Goal: Obtain resource: Download file/media

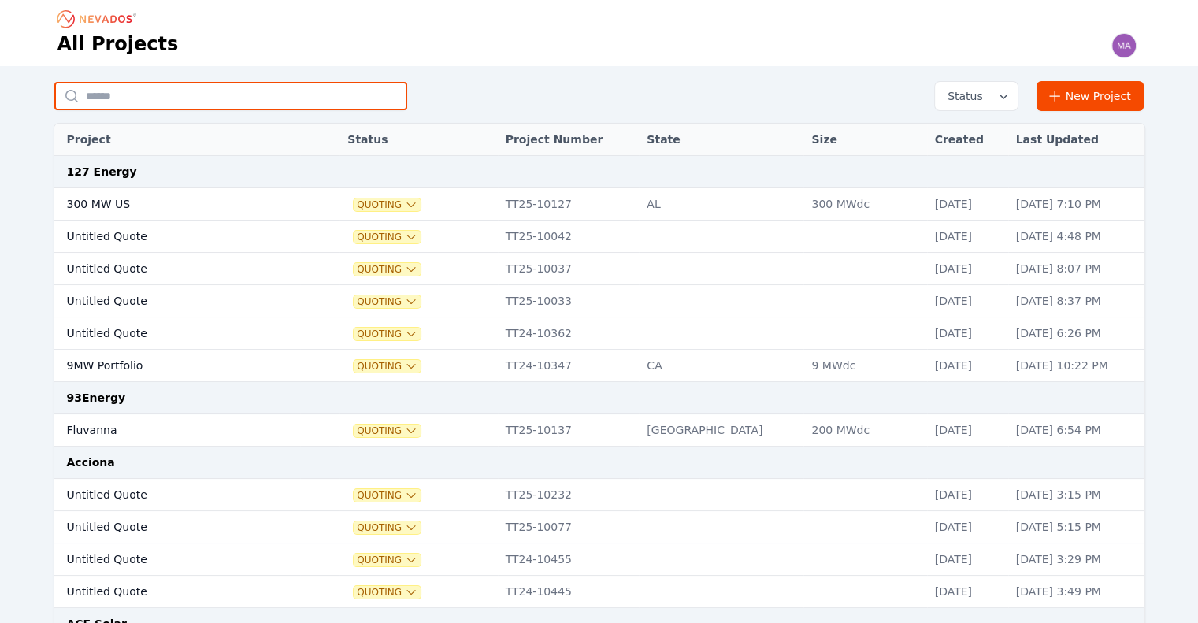
click at [352, 101] on input "text" at bounding box center [230, 96] width 353 height 28
type input "*"
type input "******"
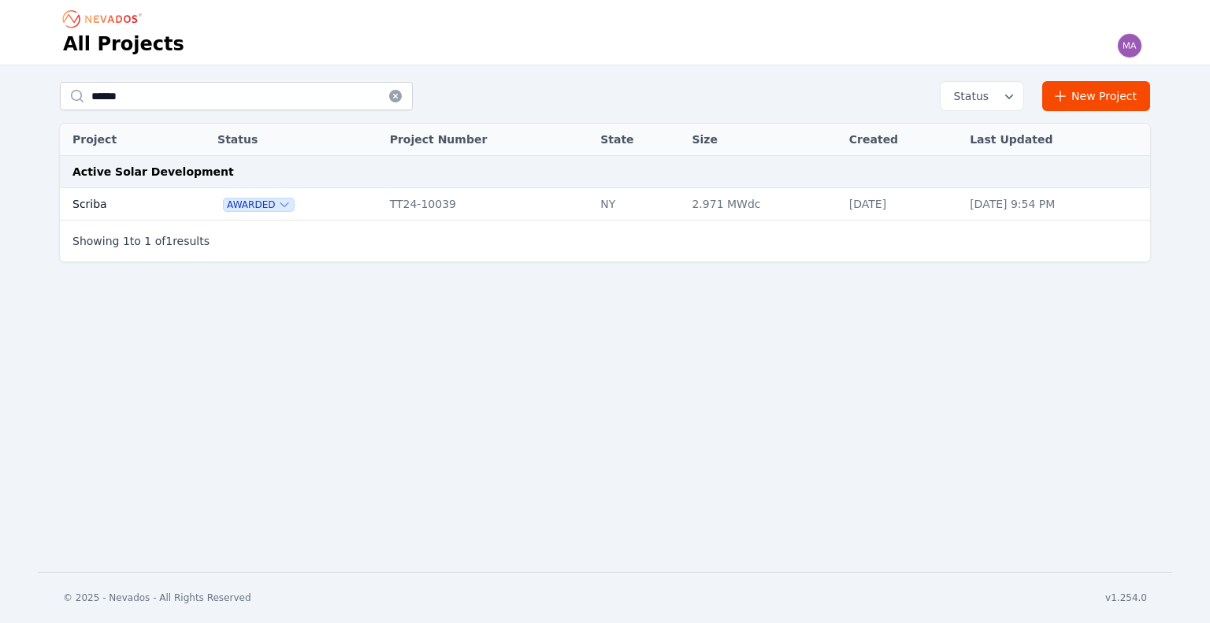
click at [151, 205] on td "Scriba" at bounding box center [120, 204] width 121 height 32
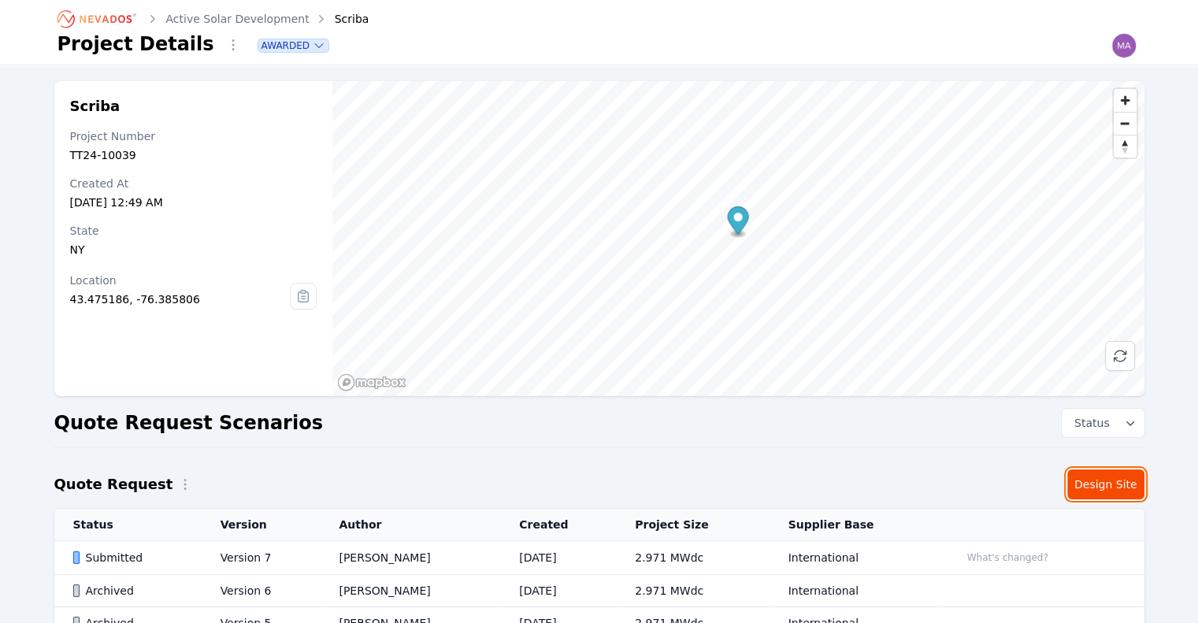
click at [1111, 486] on link "Design Site" at bounding box center [1105, 485] width 77 height 30
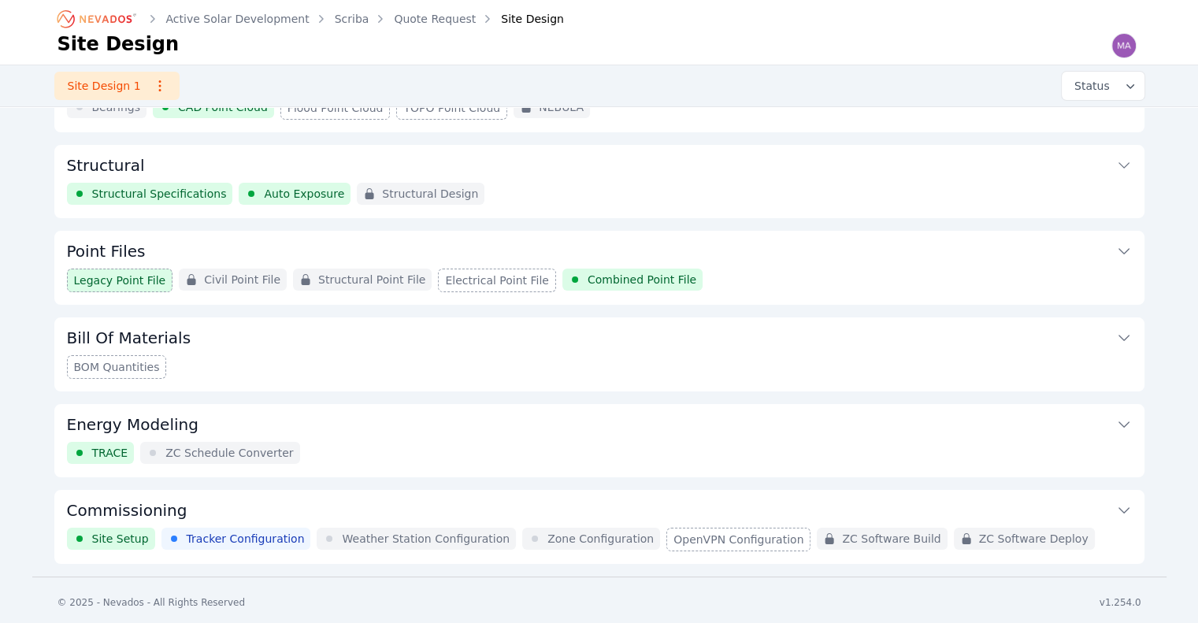
scroll to position [143, 0]
click at [436, 497] on button "Commissioning" at bounding box center [599, 510] width 1065 height 38
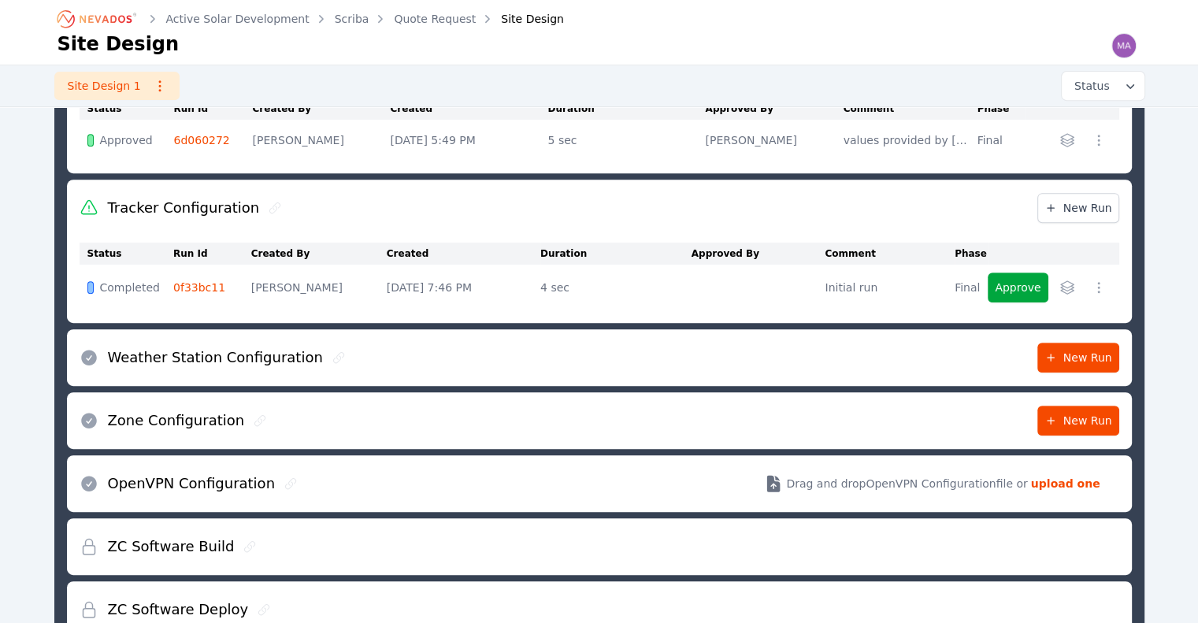
scroll to position [674, 0]
click at [451, 434] on div "Zone Configuration New Run" at bounding box center [600, 420] width 1040 height 57
drag, startPoint x: 202, startPoint y: 409, endPoint x: 247, endPoint y: 414, distance: 46.0
click at [247, 414] on div "Zone Configuration" at bounding box center [178, 420] width 197 height 22
click at [254, 414] on icon at bounding box center [260, 420] width 13 height 13
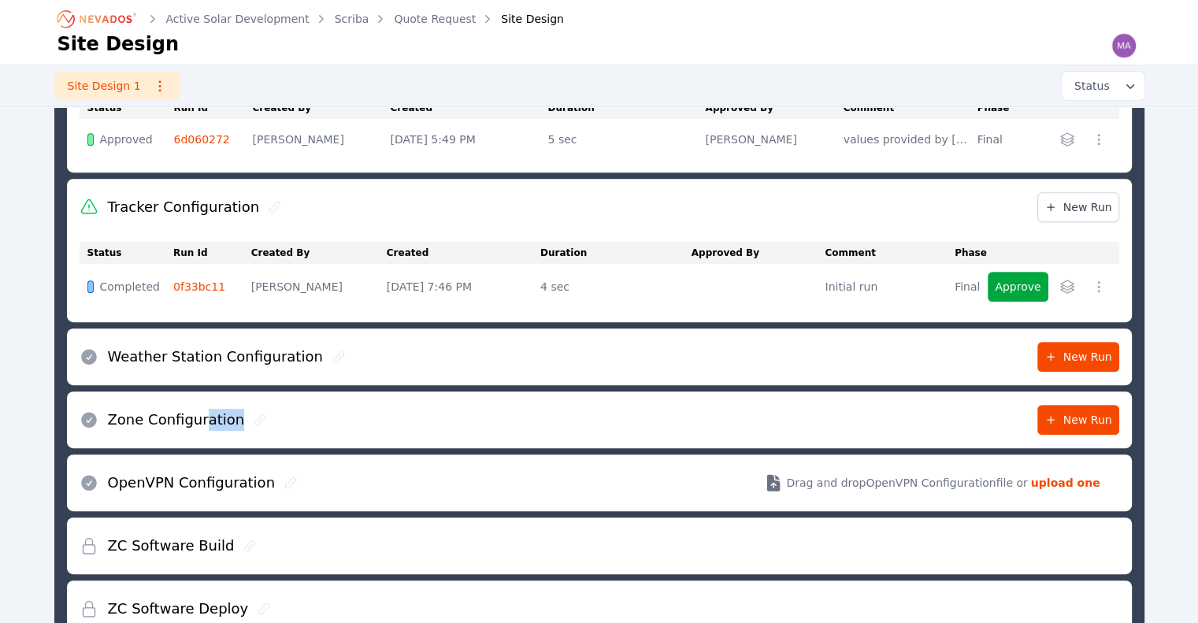
scroll to position [766, 0]
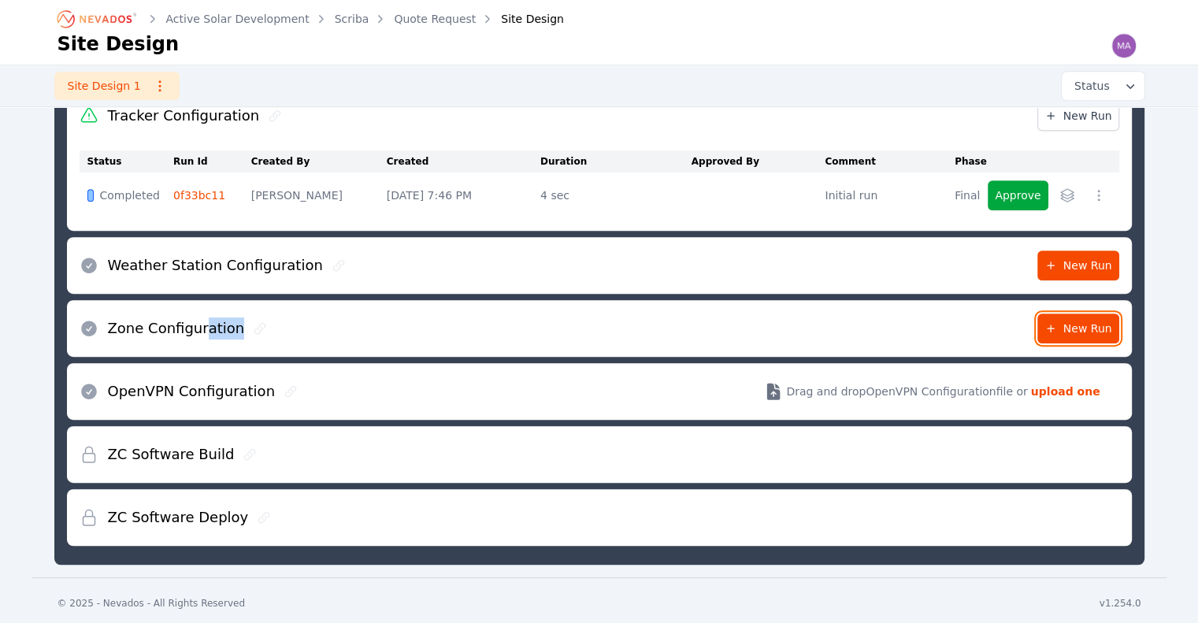
click at [1054, 325] on icon at bounding box center [1051, 329] width 8 height 8
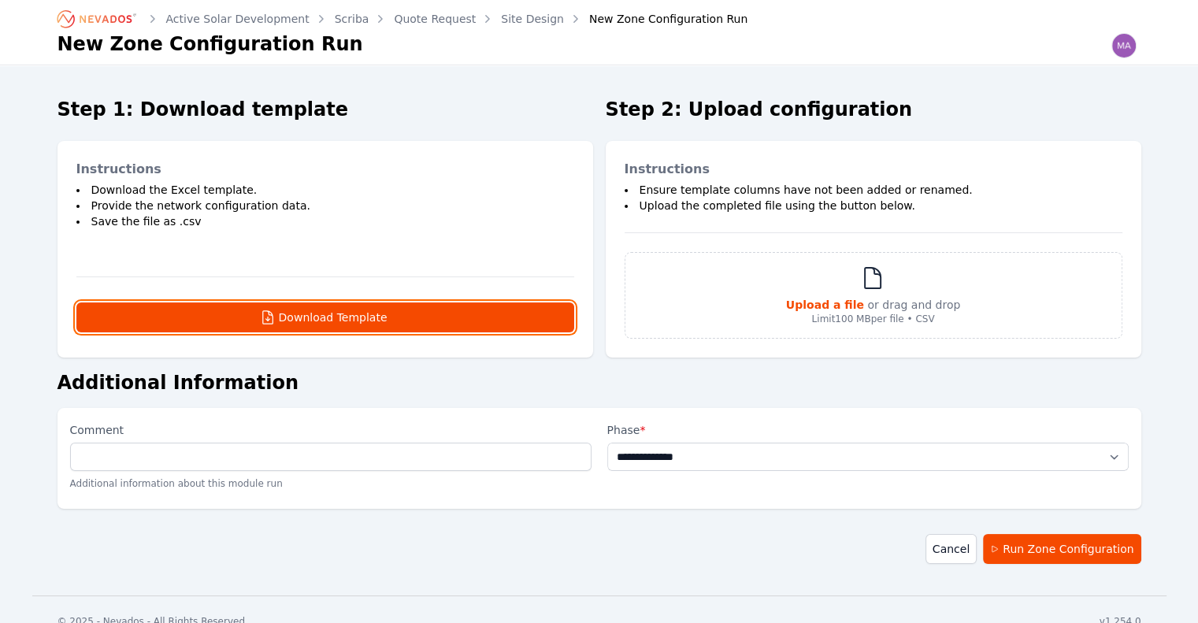
click at [470, 308] on button "Download Template" at bounding box center [325, 317] width 498 height 30
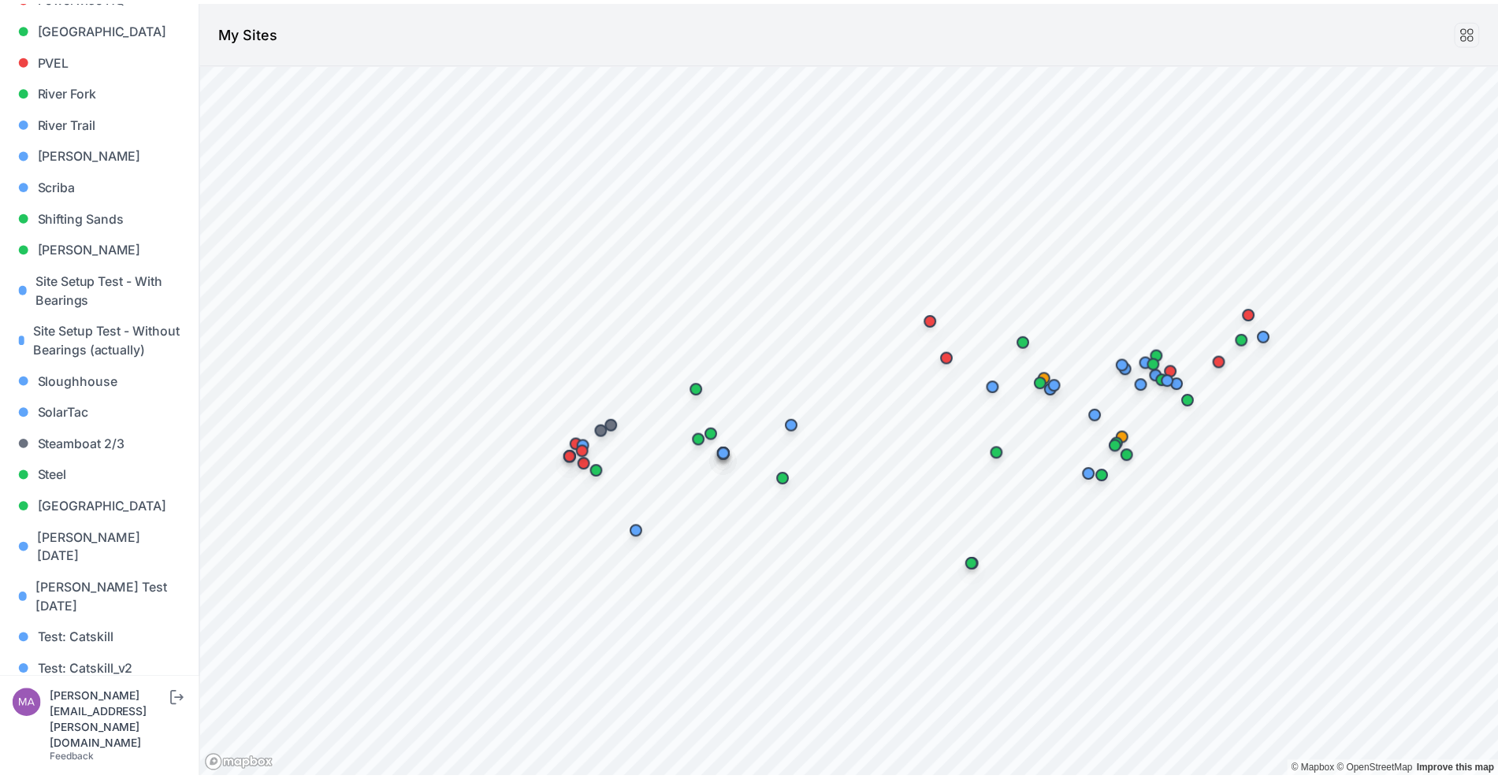
scroll to position [1399, 0]
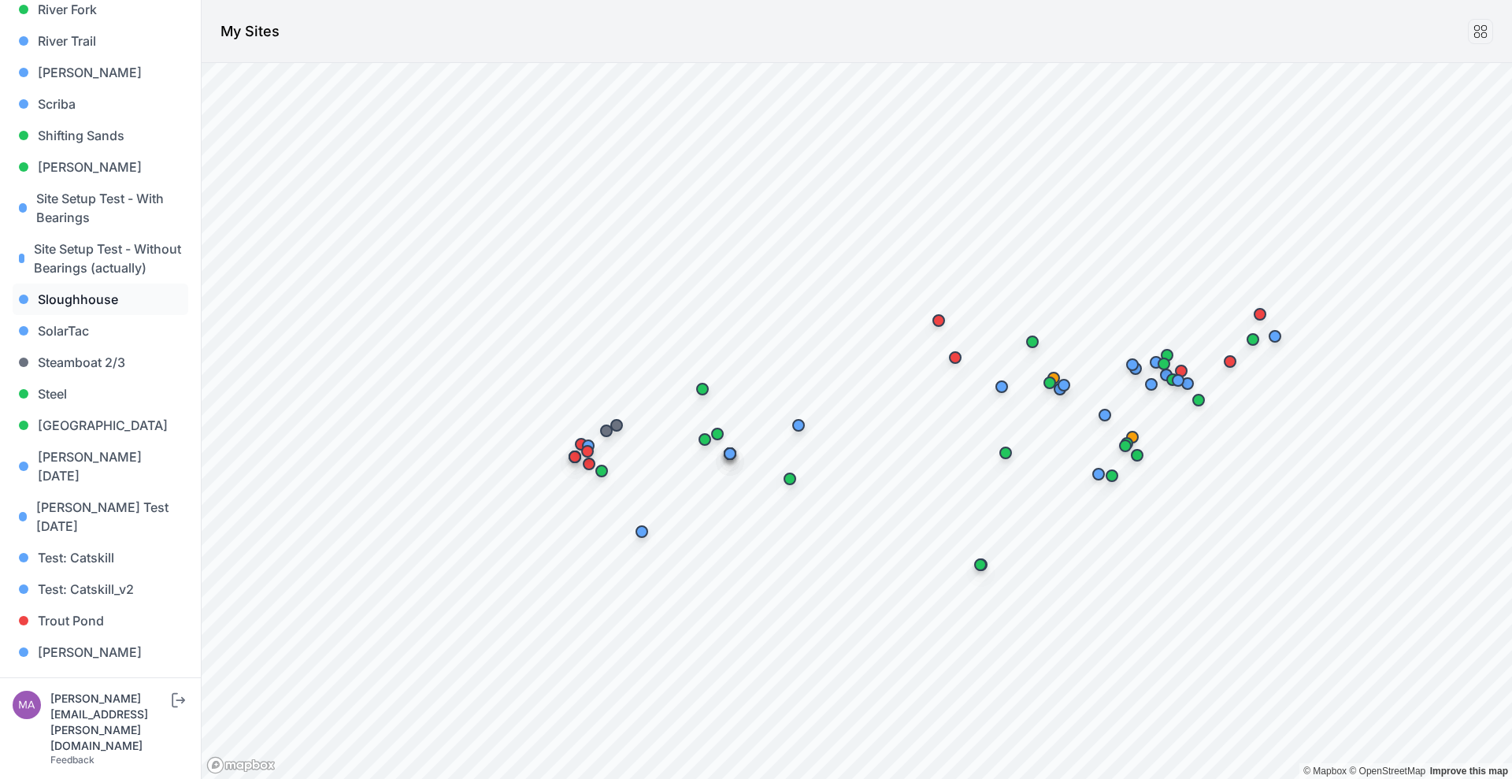
click at [114, 294] on link "Sloughhouse" at bounding box center [101, 300] width 176 height 32
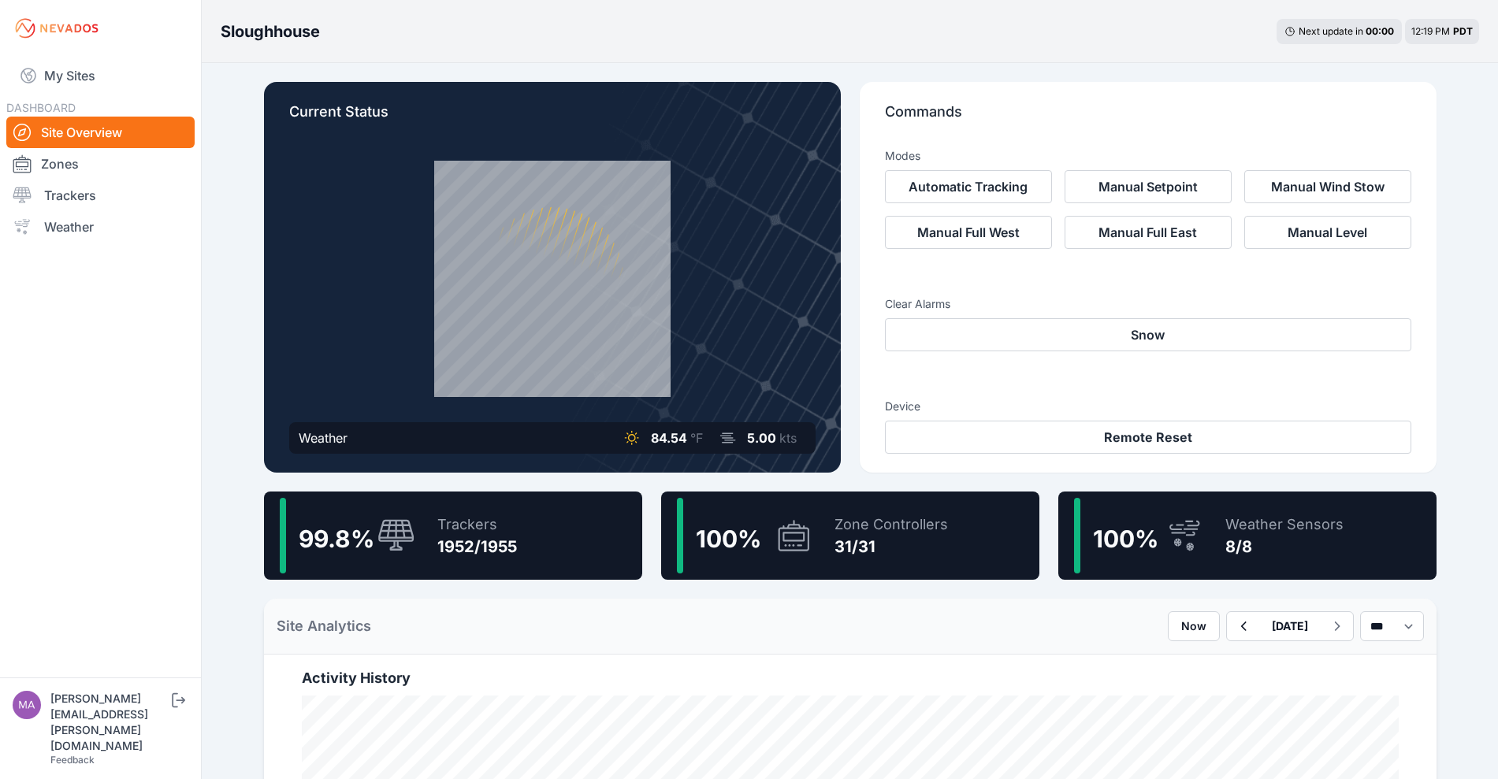
click at [63, 143] on link "Site Overview" at bounding box center [100, 133] width 188 height 32
